Goal: Task Accomplishment & Management: Manage account settings

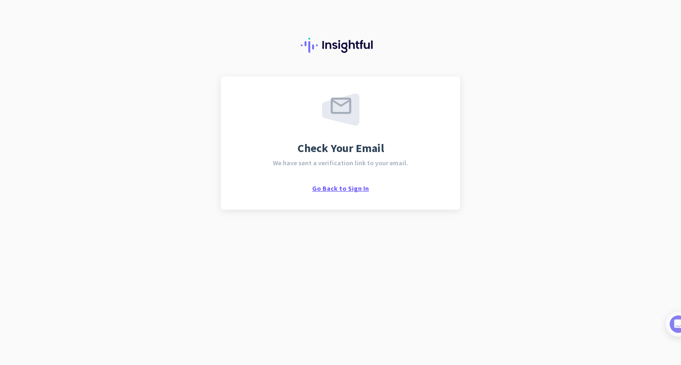
click at [333, 190] on span "Go Back to Sign In" at bounding box center [340, 188] width 57 height 9
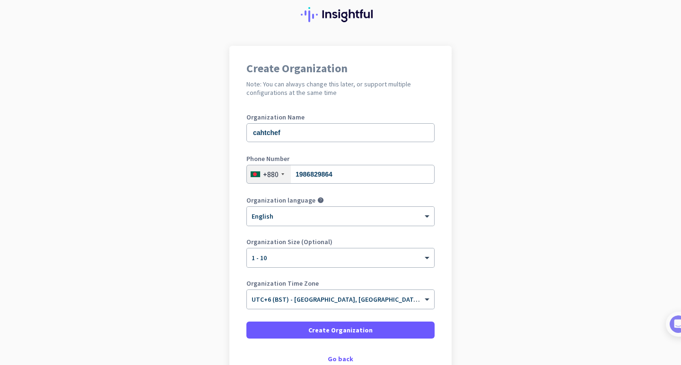
scroll to position [47, 0]
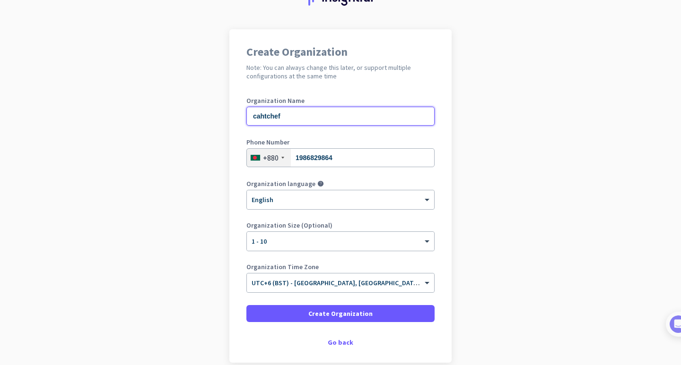
click at [285, 115] on input "cahtchef" at bounding box center [340, 116] width 188 height 19
drag, startPoint x: 285, startPoint y: 115, endPoint x: 223, endPoint y: 115, distance: 61.5
click at [223, 115] on app-onboarding-organization "Create Organization Note: You can always change this later, or support multiple…" at bounding box center [340, 219] width 681 height 381
type input "Remote Kitchen"
click at [338, 157] on input "1986829864" at bounding box center [340, 157] width 188 height 19
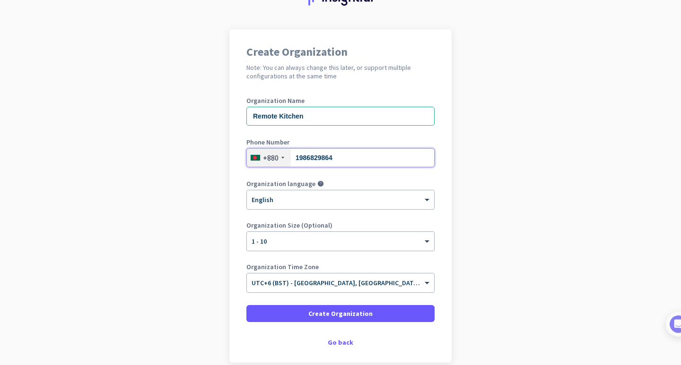
drag, startPoint x: 338, startPoint y: 157, endPoint x: 279, endPoint y: 158, distance: 59.1
click at [279, 158] on div "[PHONE_NUMBER]" at bounding box center [340, 157] width 188 height 19
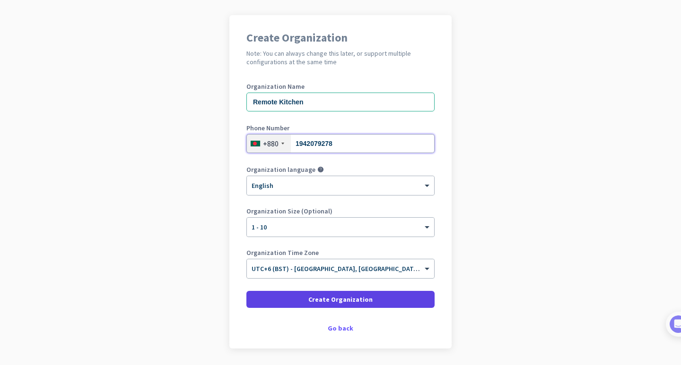
scroll to position [45, 0]
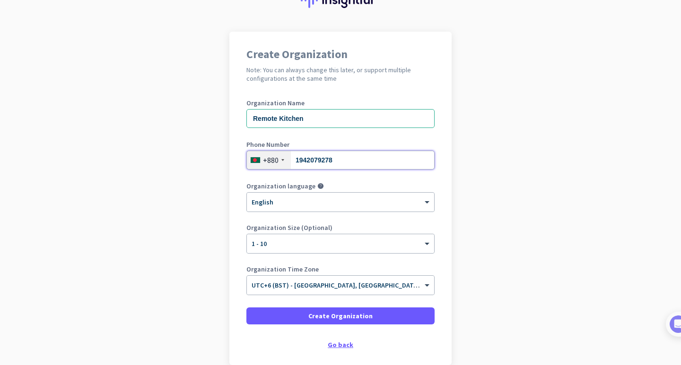
type input "1942079278"
click at [333, 348] on div "Go back" at bounding box center [340, 345] width 188 height 7
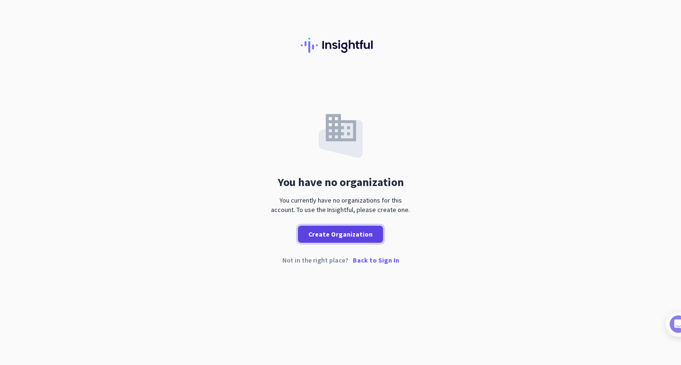
click at [347, 234] on span "Create Organization" at bounding box center [340, 234] width 64 height 9
click at [340, 232] on span "Create Organization" at bounding box center [340, 234] width 64 height 9
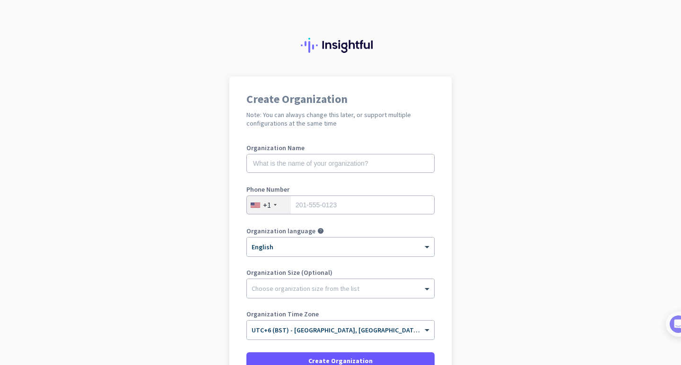
scroll to position [92, 0]
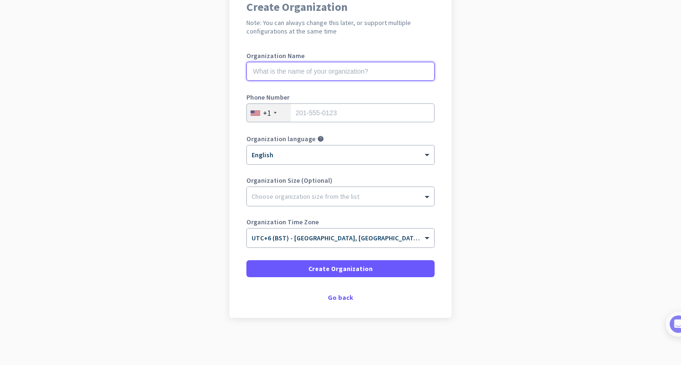
click at [284, 70] on input "text" at bounding box center [340, 71] width 188 height 19
click at [274, 75] on input "text" at bounding box center [340, 71] width 188 height 19
type input "Remote Kitchen"
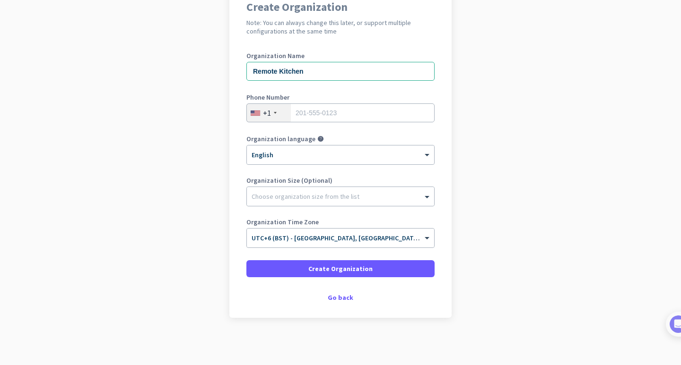
click at [263, 114] on div "+1" at bounding box center [267, 112] width 8 height 9
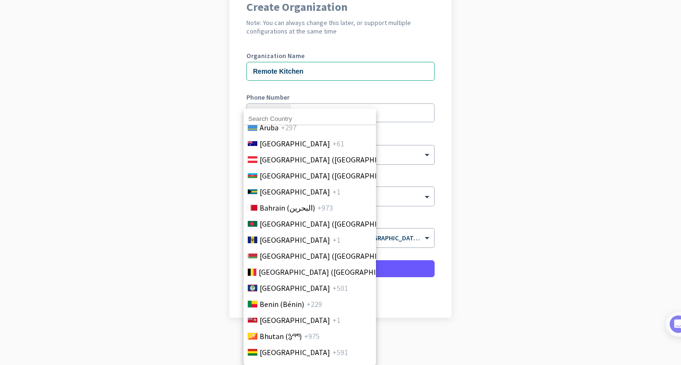
scroll to position [331, 0]
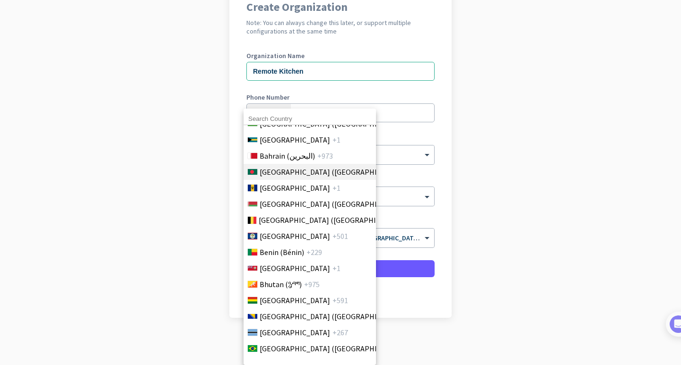
click at [286, 172] on span "[GEOGRAPHIC_DATA] ([GEOGRAPHIC_DATA])" at bounding box center [333, 171] width 147 height 11
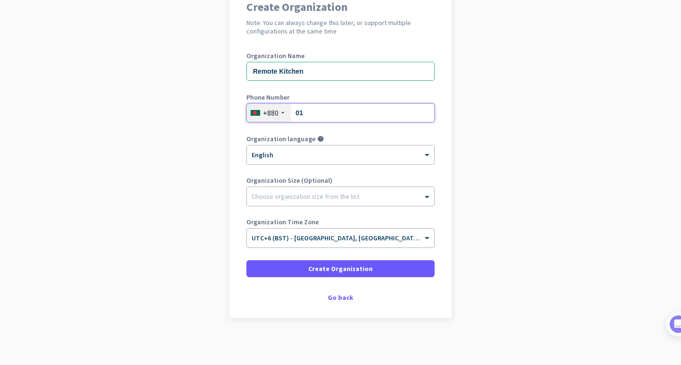
type input "0"
type input "1942079278"
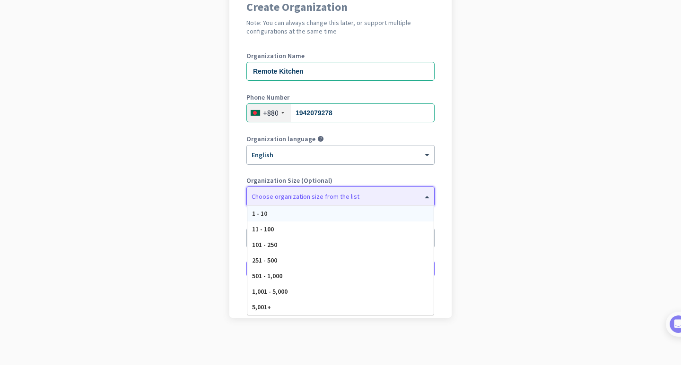
click at [289, 197] on div at bounding box center [340, 194] width 187 height 9
click at [278, 208] on div "1 - 10" at bounding box center [340, 214] width 186 height 16
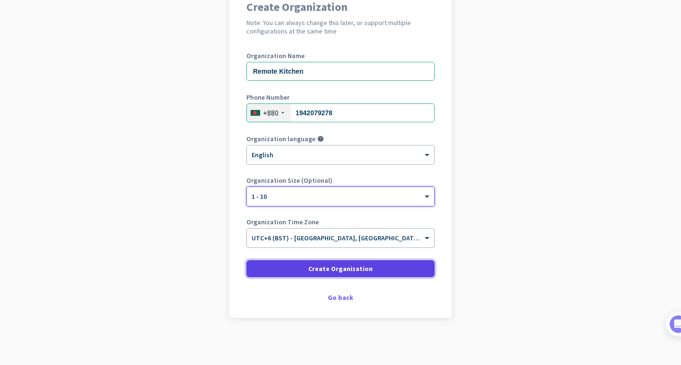
click at [324, 273] on span "Create Organization" at bounding box center [340, 268] width 64 height 9
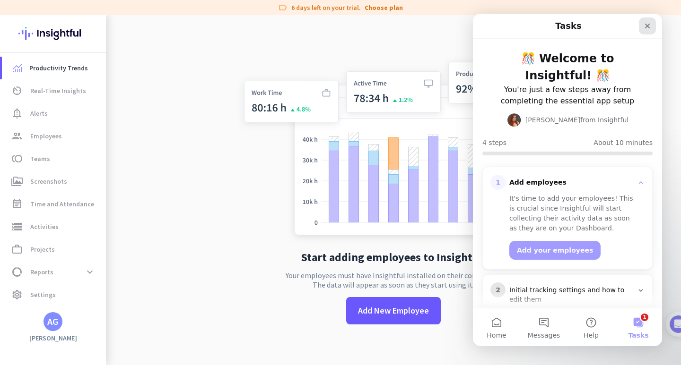
click at [651, 26] on div "Close" at bounding box center [647, 25] width 17 height 17
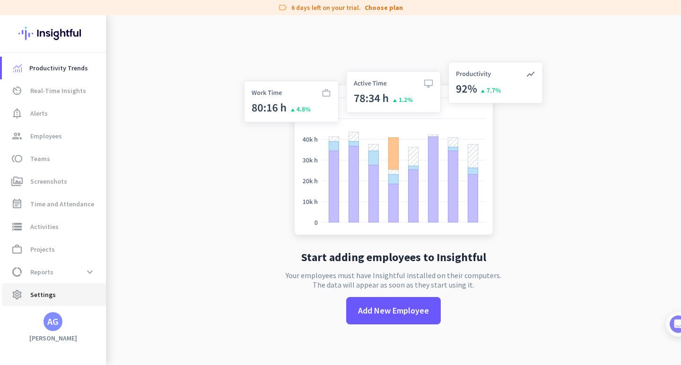
click at [44, 292] on span "Settings" at bounding box center [43, 294] width 26 height 11
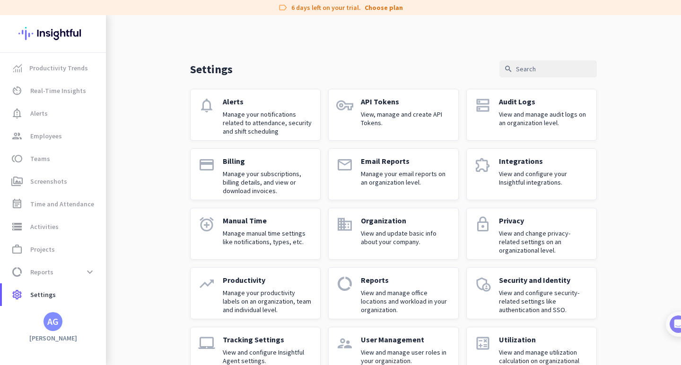
click at [48, 327] on div "AG" at bounding box center [52, 321] width 11 height 9
click at [106, 252] on span "Personal Settings" at bounding box center [103, 253] width 57 height 9
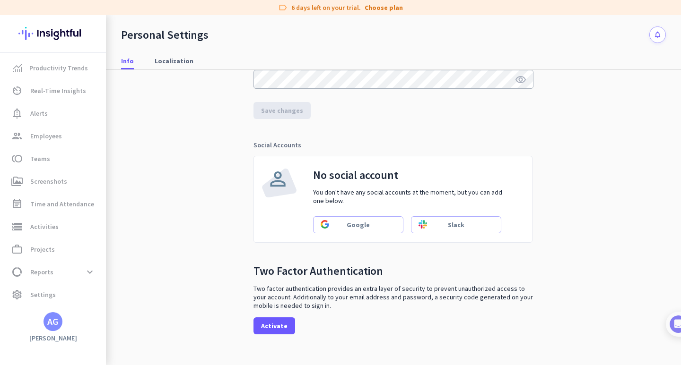
scroll to position [236, 0]
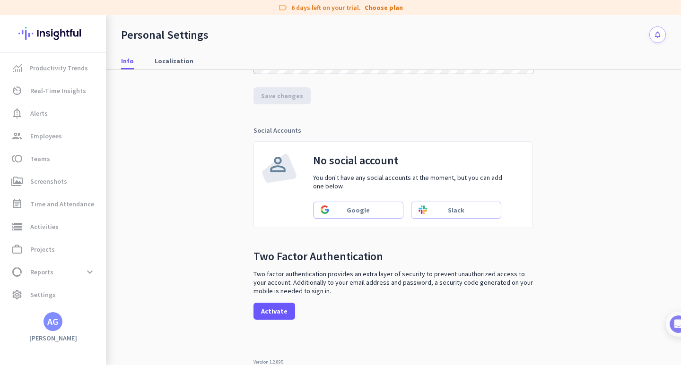
click at [52, 325] on div "AG" at bounding box center [52, 321] width 11 height 9
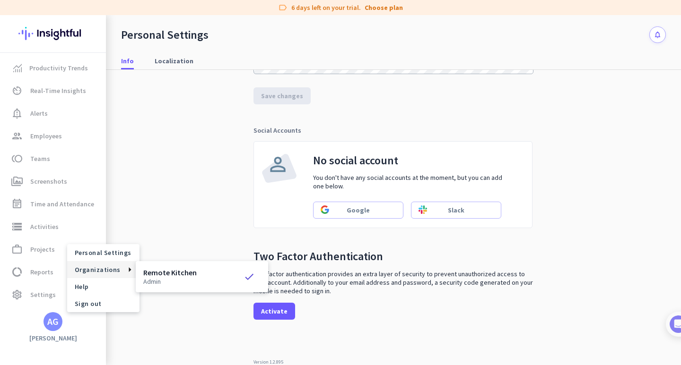
click at [157, 273] on h3 "Remote Kitchen" at bounding box center [169, 273] width 53 height 8
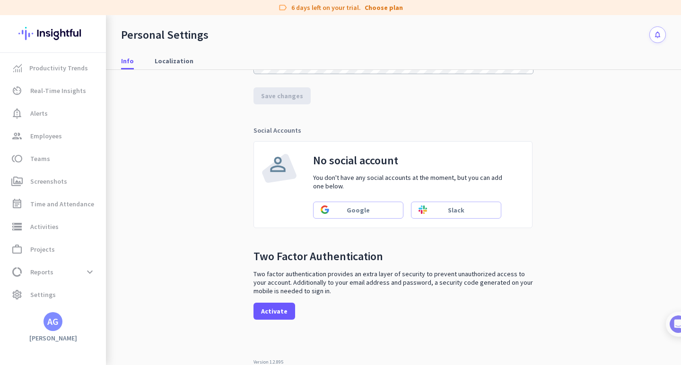
click at [186, 184] on div "Personal Settings notifications Info Localization Personal Info Full Name [PERS…" at bounding box center [393, 190] width 575 height 350
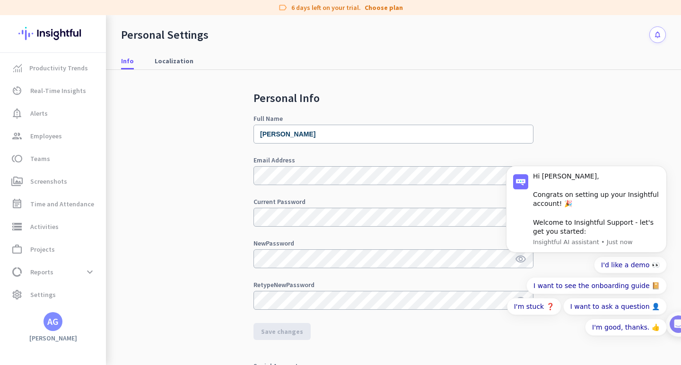
scroll to position [0, 0]
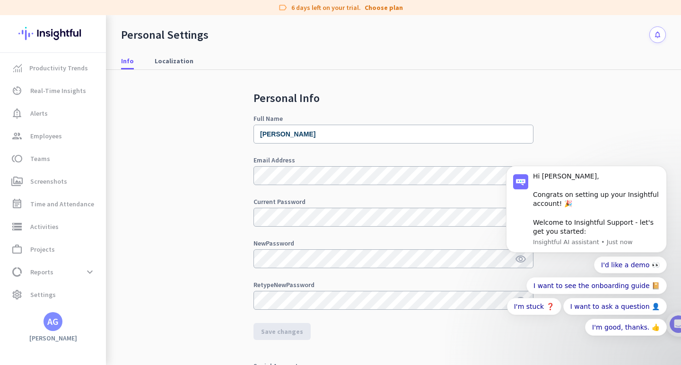
click at [210, 148] on div "Personal Info Full Name [PERSON_NAME] Email Address Current Password visibility…" at bounding box center [393, 245] width 545 height 350
click at [214, 188] on div "Personal Info Full Name [PERSON_NAME] Email Address Current Password visibility…" at bounding box center [393, 245] width 545 height 350
